Goal: Find contact information: Find contact information

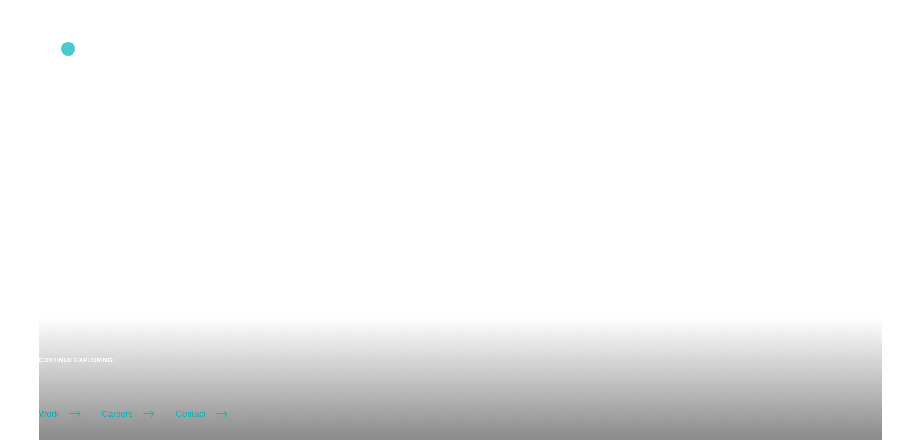
click at [68, 49] on icon ".st0{display:none;} .st1{display:inline;} .st2{font-family:'HelveticaNeue-Mediu…" at bounding box center [66, 49] width 62 height 25
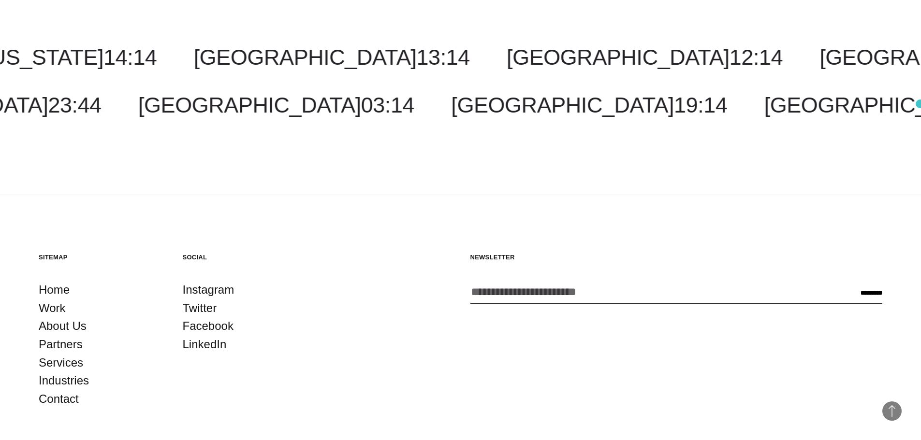
scroll to position [3048, 0]
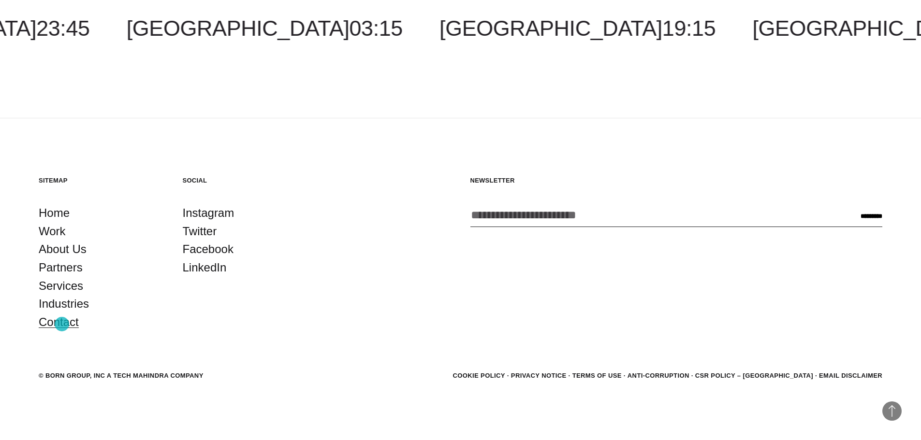
click at [61, 325] on link "Contact" at bounding box center [59, 322] width 40 height 18
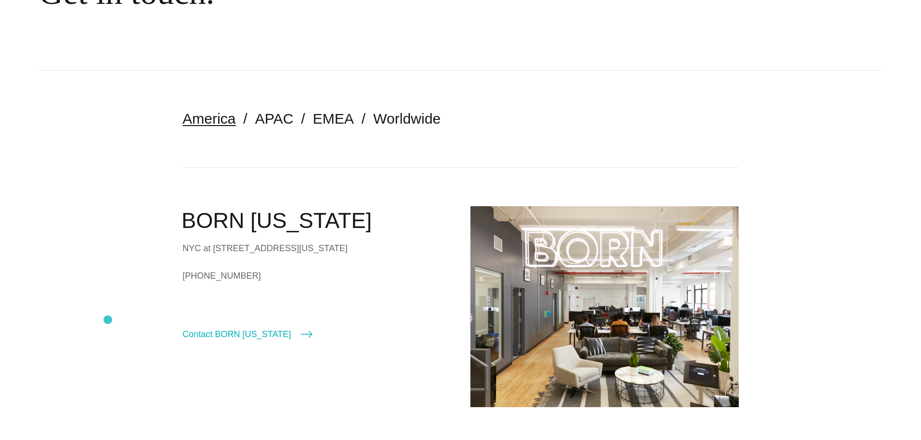
scroll to position [193, 0]
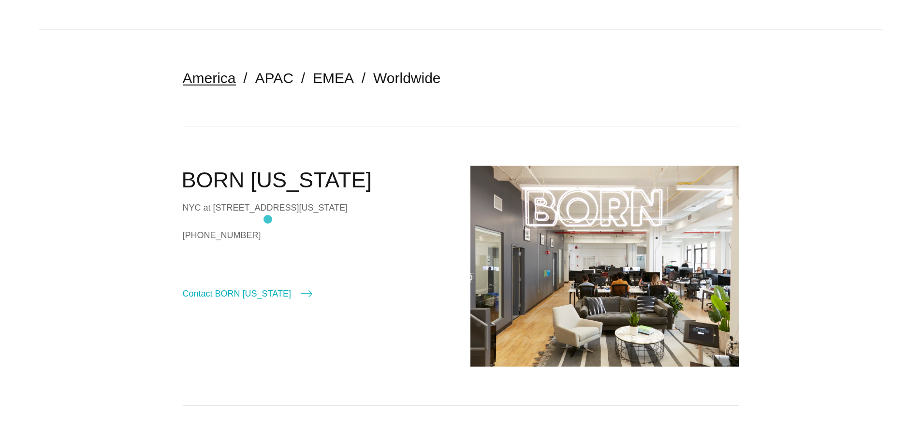
drag, startPoint x: 185, startPoint y: 206, endPoint x: 268, endPoint y: 219, distance: 83.7
click at [268, 215] on div "NYC at 530 7th Avenue, Suite 801, New York, NY, 10018" at bounding box center [317, 208] width 268 height 15
copy div "NYC at 530 7th Avenue, Suite 801, New York, NY, 10018"
click at [539, 251] on img at bounding box center [604, 266] width 268 height 201
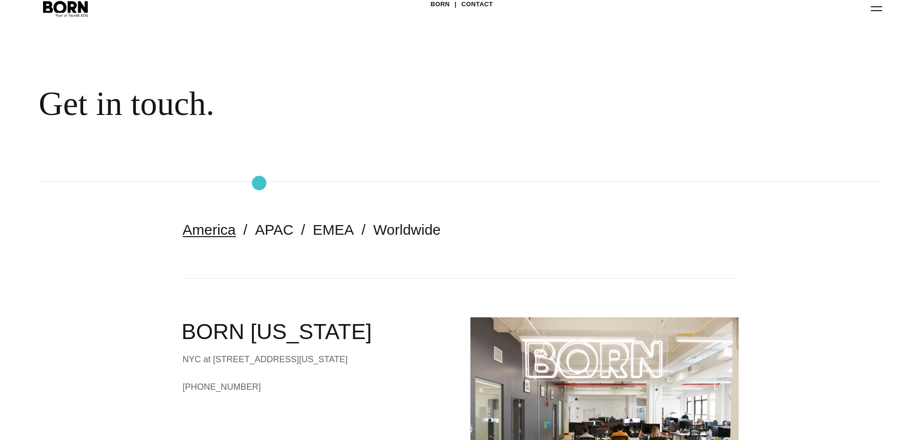
scroll to position [0, 0]
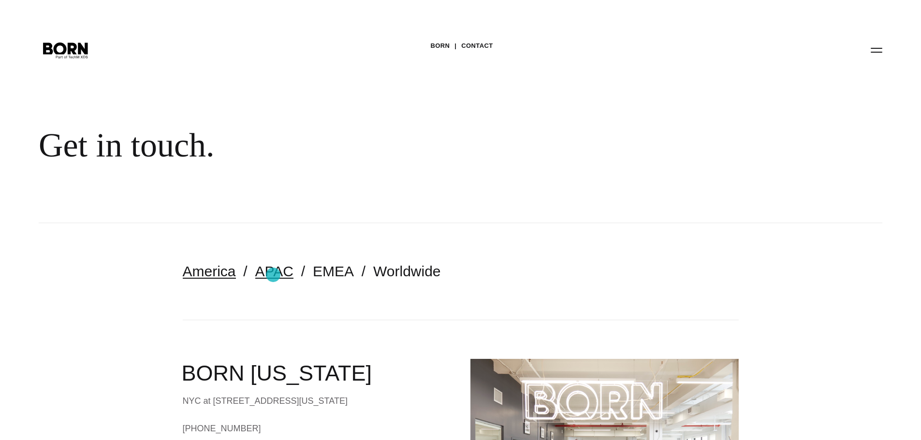
click at [273, 275] on link "APAC" at bounding box center [274, 271] width 38 height 16
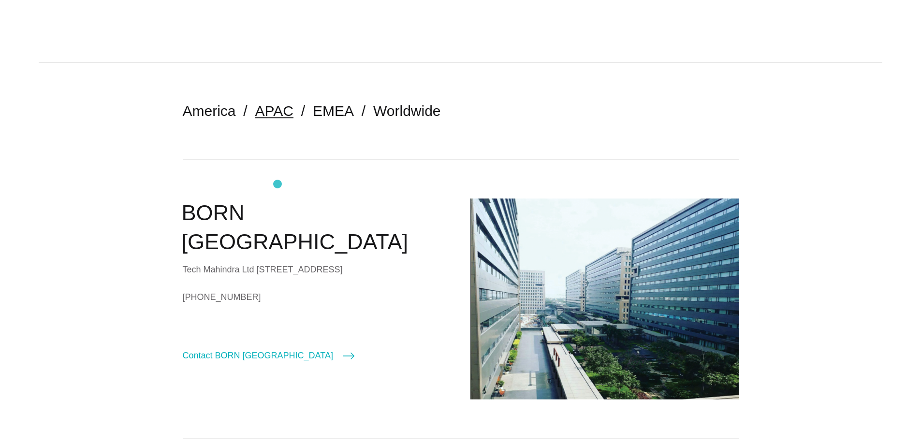
scroll to position [145, 0]
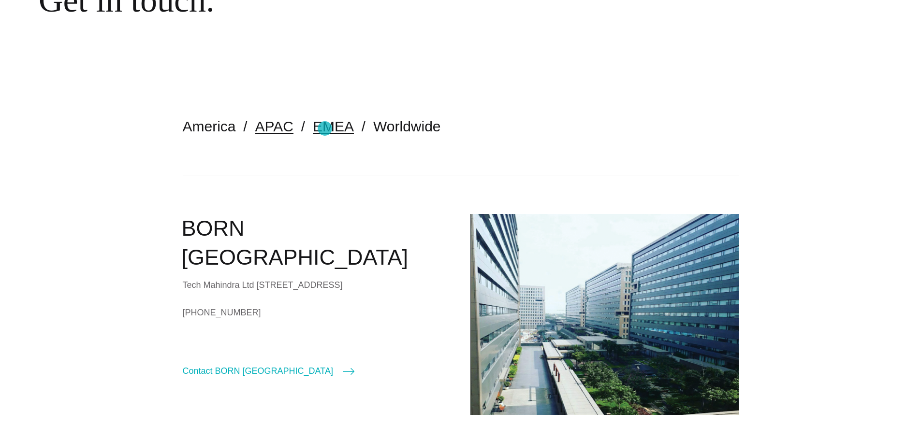
click at [325, 129] on link "EMEA" at bounding box center [333, 126] width 41 height 16
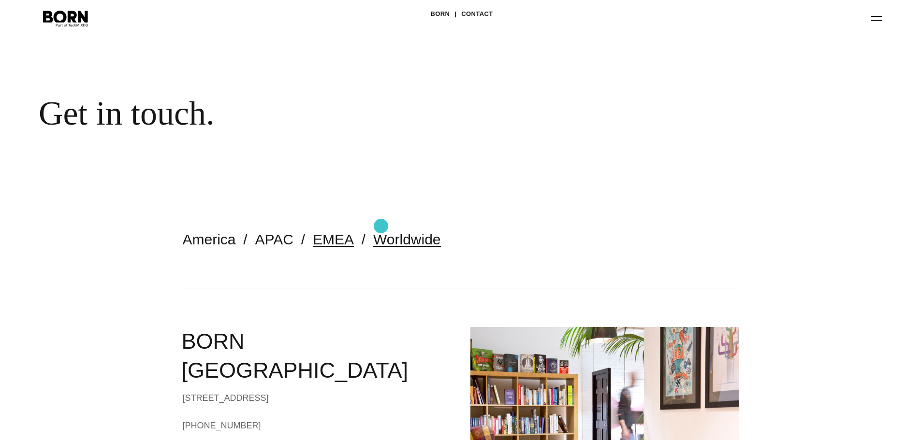
scroll to position [145, 0]
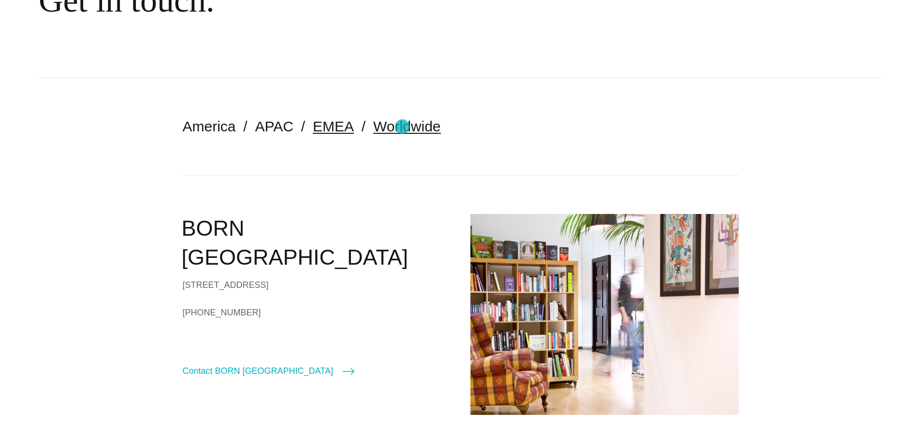
click at [402, 127] on link "Worldwide" at bounding box center [407, 126] width 68 height 16
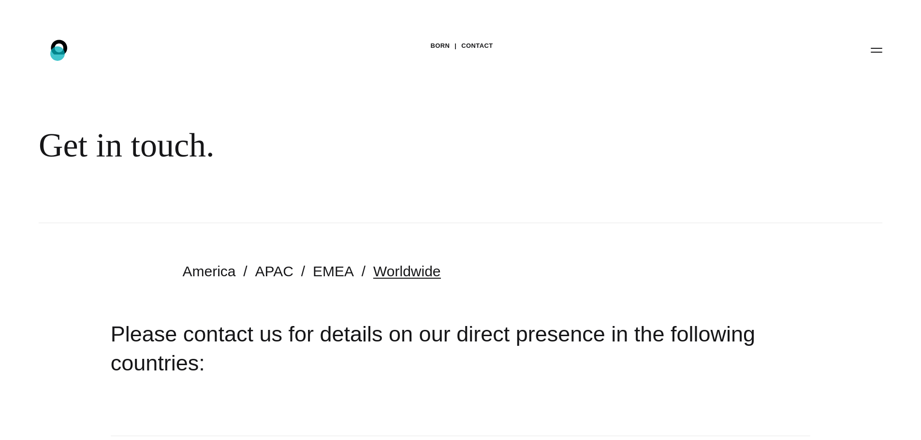
click at [58, 54] on icon at bounding box center [59, 47] width 16 height 15
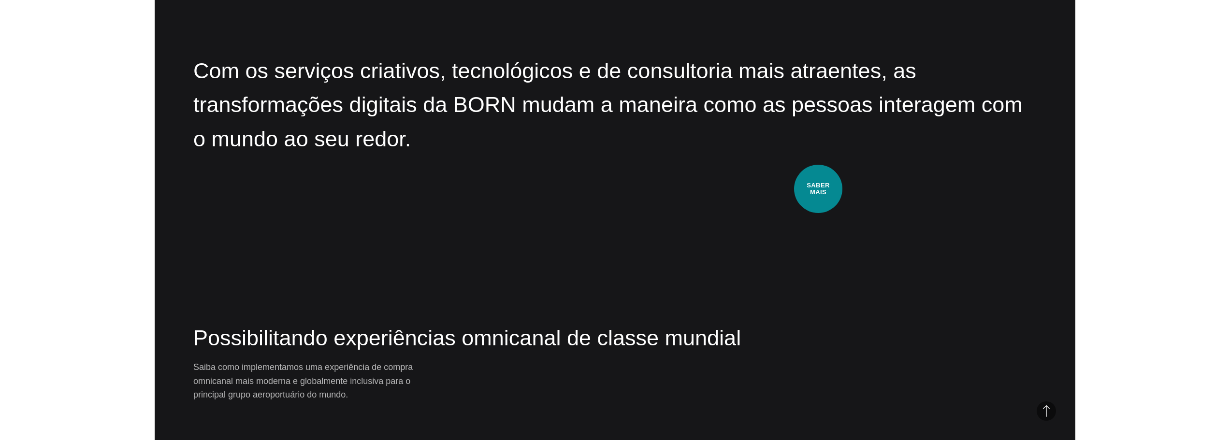
scroll to position [1547, 0]
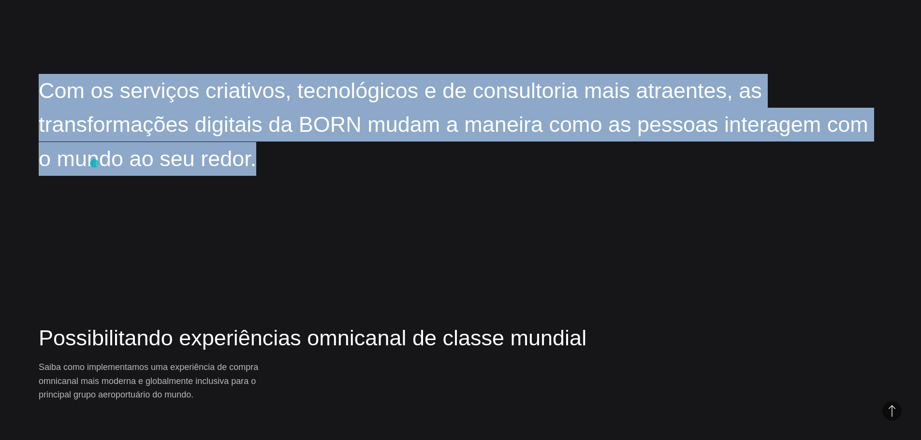
drag, startPoint x: 34, startPoint y: 92, endPoint x: 94, endPoint y: 163, distance: 93.3
copy font "Com os serviços criativos, tecnológicos e de consultoria mais atraentes, as tra…"
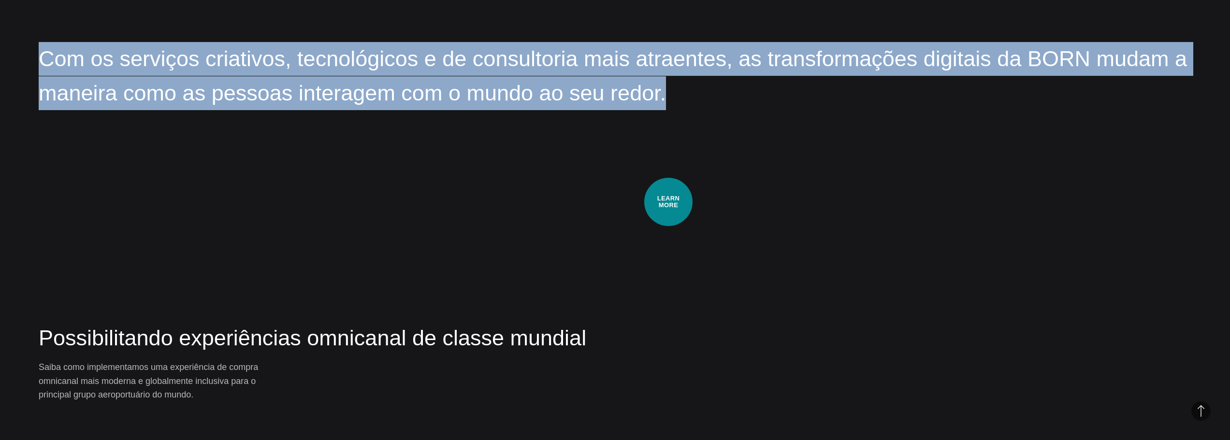
scroll to position [1645, 0]
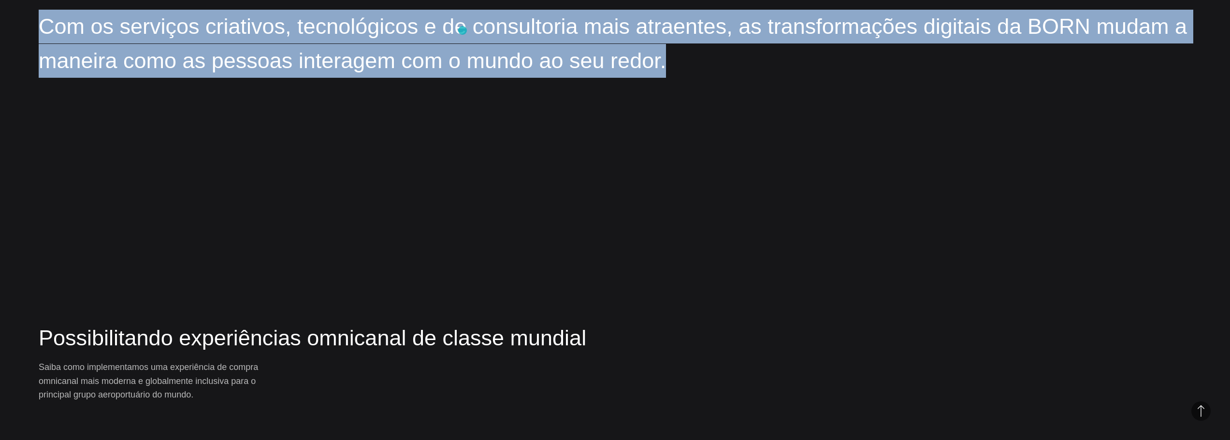
click at [463, 30] on font "Com os serviços criativos, tecnológicos e de consultoria mais atraentes, as tra…" at bounding box center [613, 43] width 1148 height 58
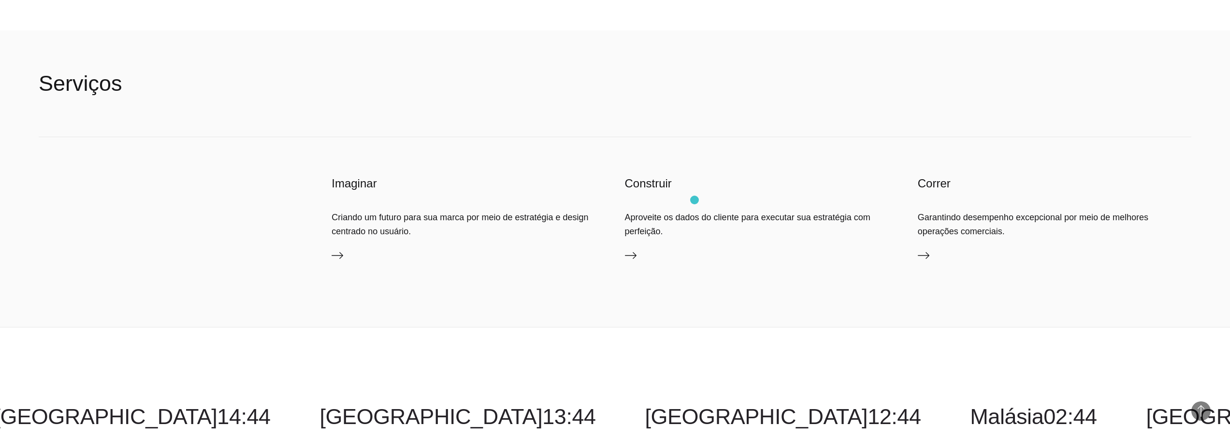
scroll to position [2660, 0]
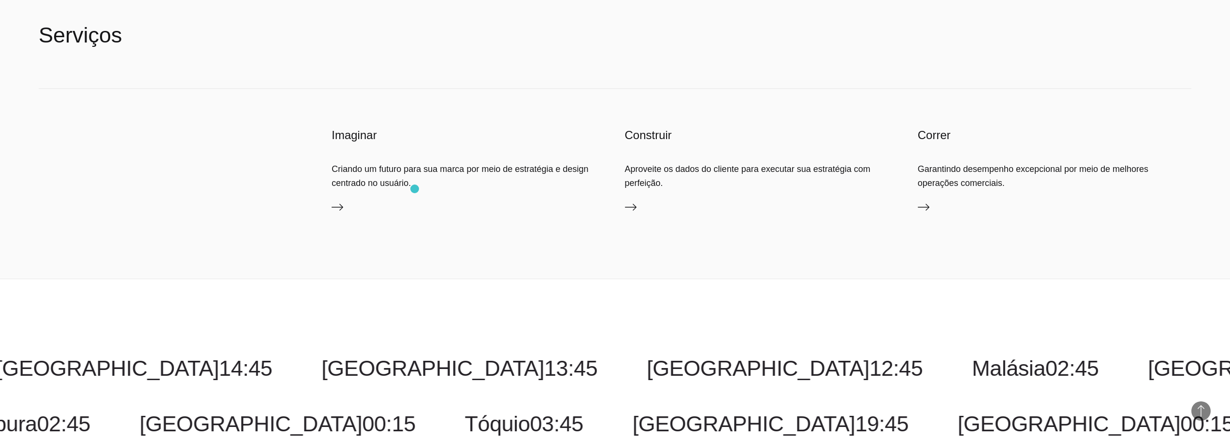
drag, startPoint x: 325, startPoint y: 167, endPoint x: 415, endPoint y: 189, distance: 92.1
click at [415, 189] on div "Imaginar Criando um futuro para sua marca por meio de estratégia e design centr…" at bounding box center [615, 184] width 1153 height 190
click at [634, 209] on icon at bounding box center [631, 207] width 12 height 7
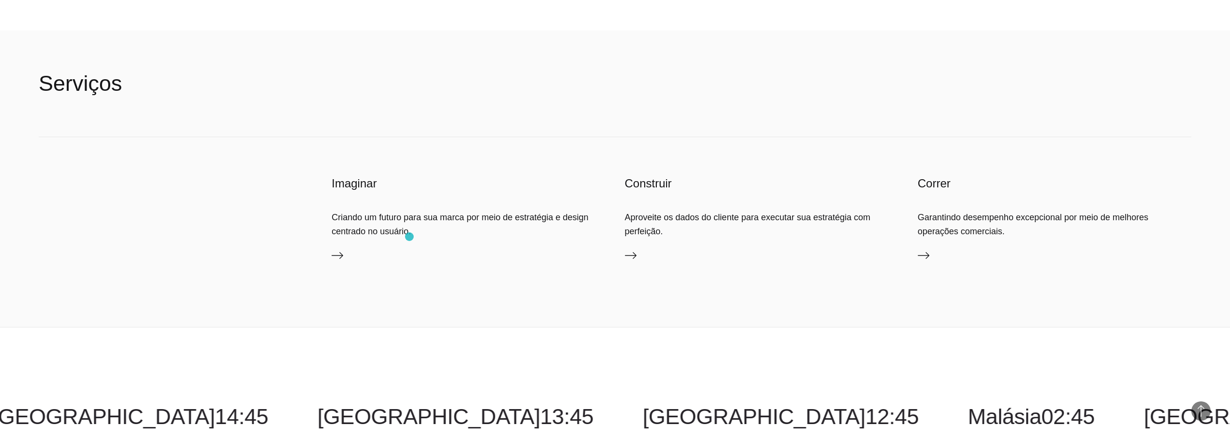
drag, startPoint x: 332, startPoint y: 214, endPoint x: 409, endPoint y: 237, distance: 81.1
click at [409, 237] on div "Criando um futuro para sua marca por meio de estratégia e design centrado no us…" at bounding box center [469, 224] width 274 height 27
copy font "Criando um futuro para sua marca por meio de estratégia e design centrado no us…"
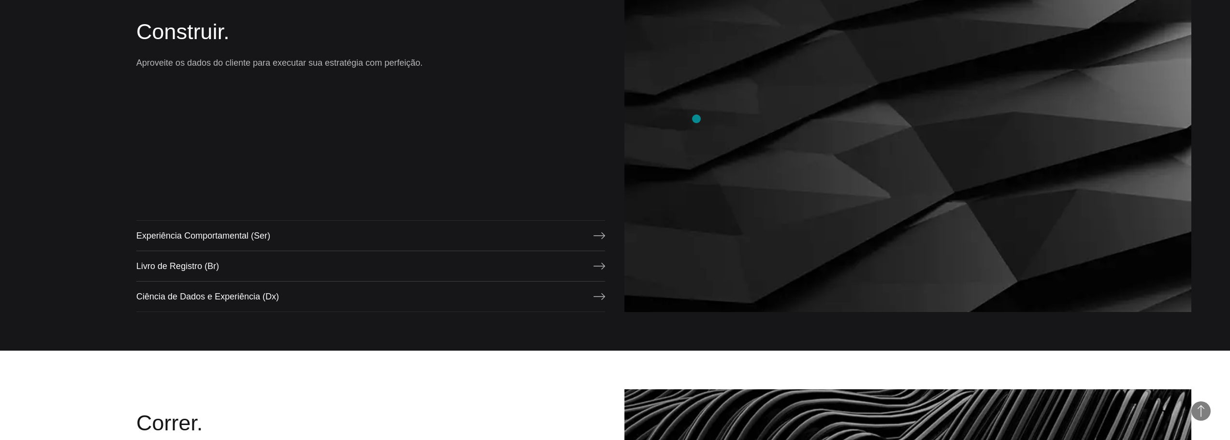
scroll to position [871, 0]
